Goal: Navigation & Orientation: Find specific page/section

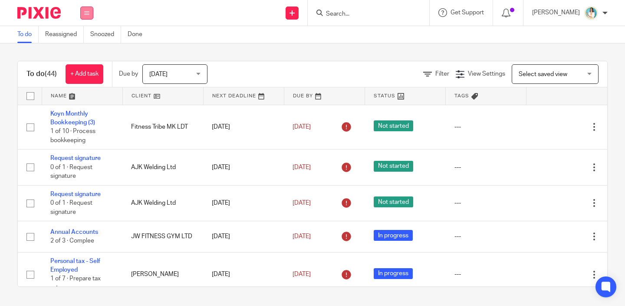
click at [88, 7] on button at bounding box center [86, 13] width 13 height 13
click at [88, 65] on link "Clients" at bounding box center [84, 66] width 19 height 6
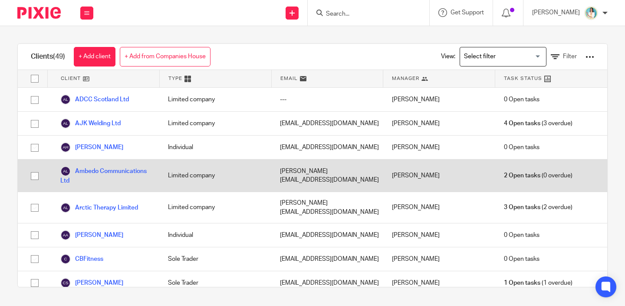
click at [89, 186] on div "Ambedo Communications Ltd" at bounding box center [103, 175] width 112 height 32
click at [91, 184] on link "Ambedo Communications Ltd" at bounding box center [105, 175] width 90 height 19
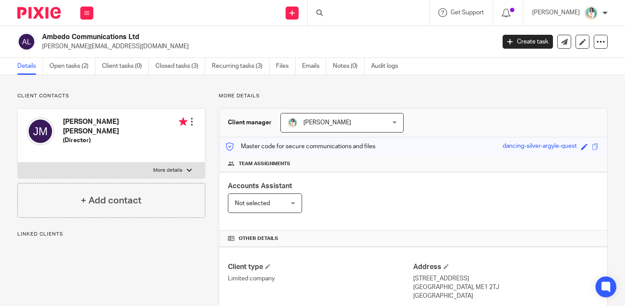
scroll to position [131, 0]
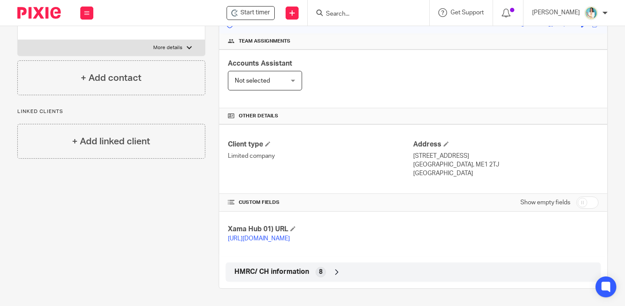
click at [335, 271] on icon at bounding box center [337, 271] width 9 height 9
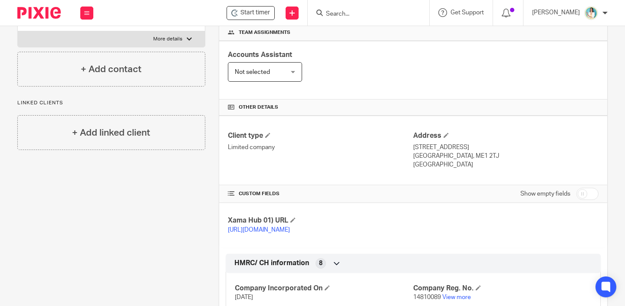
scroll to position [265, 0]
